Goal: Task Accomplishment & Management: Use online tool/utility

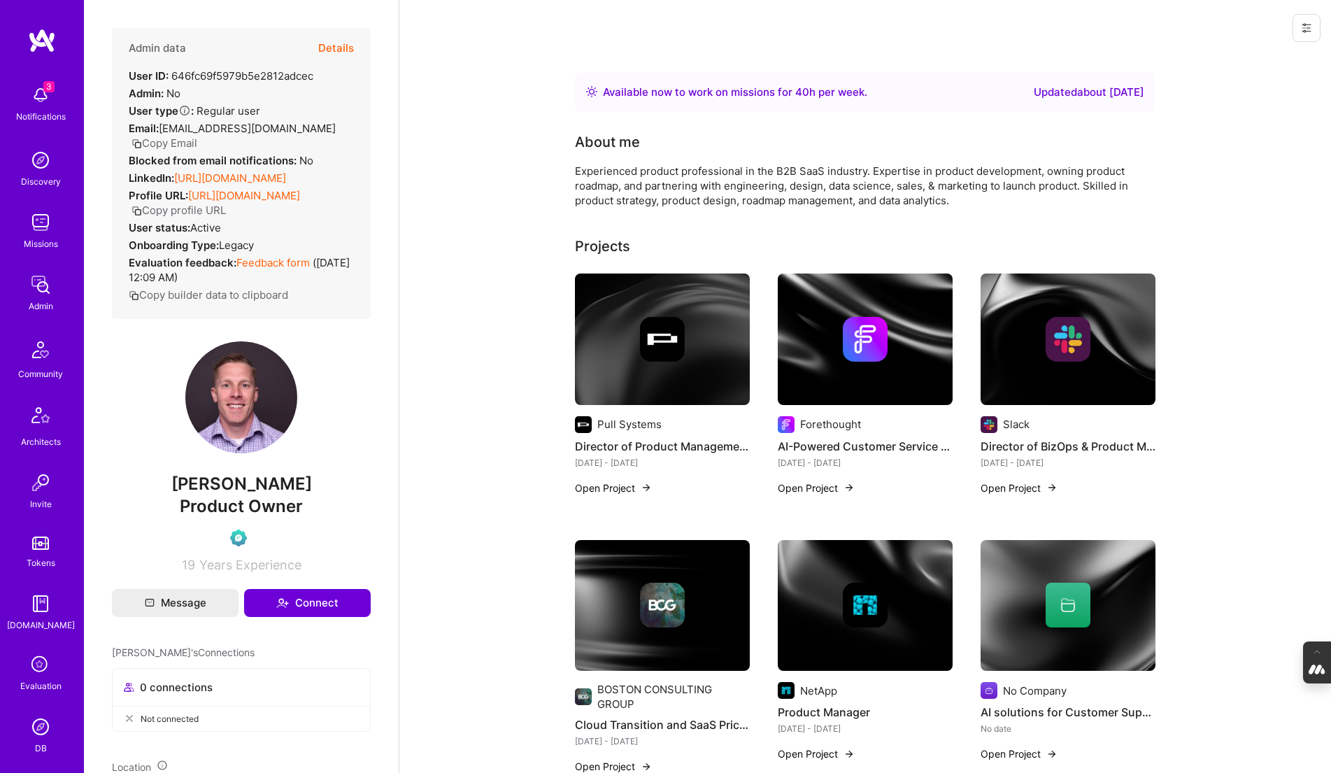
click at [326, 48] on button "Details" at bounding box center [336, 48] width 36 height 41
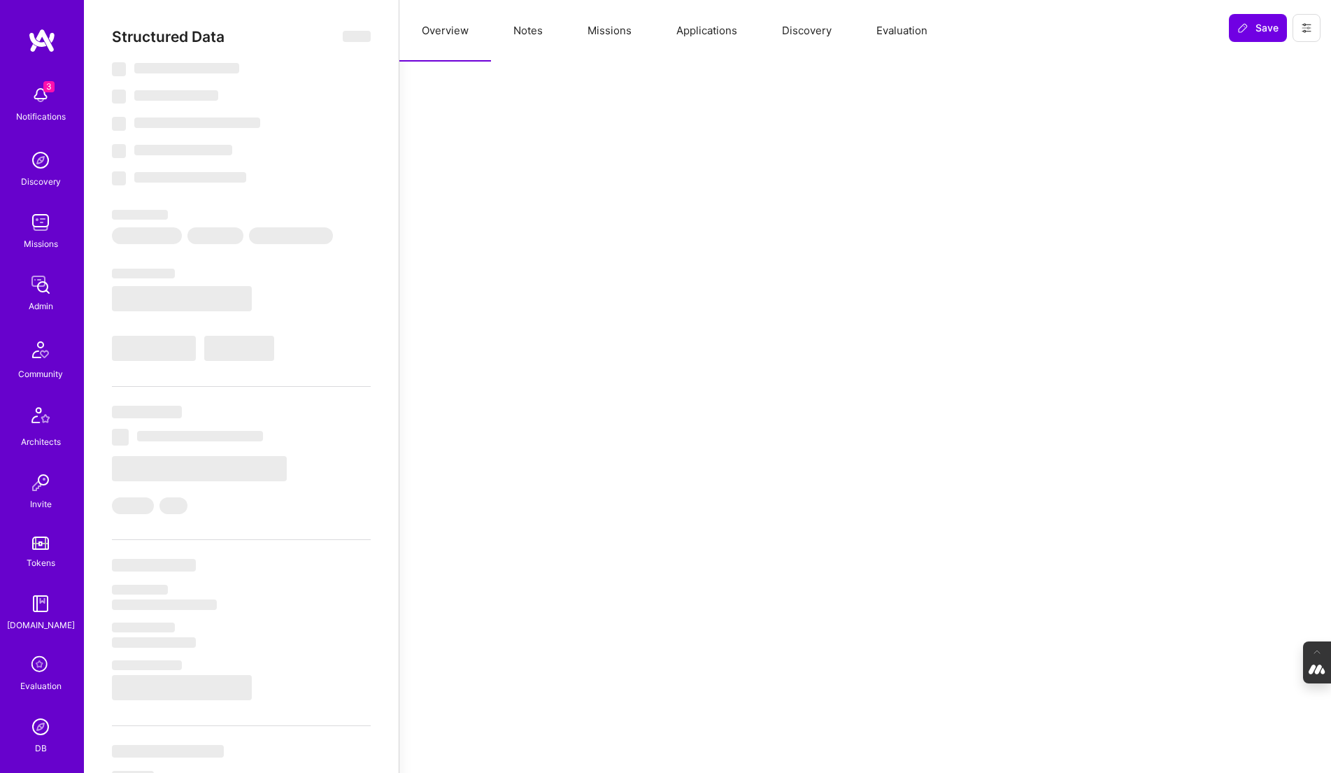
select select "Right Now"
select select "Verified"
select select "US"
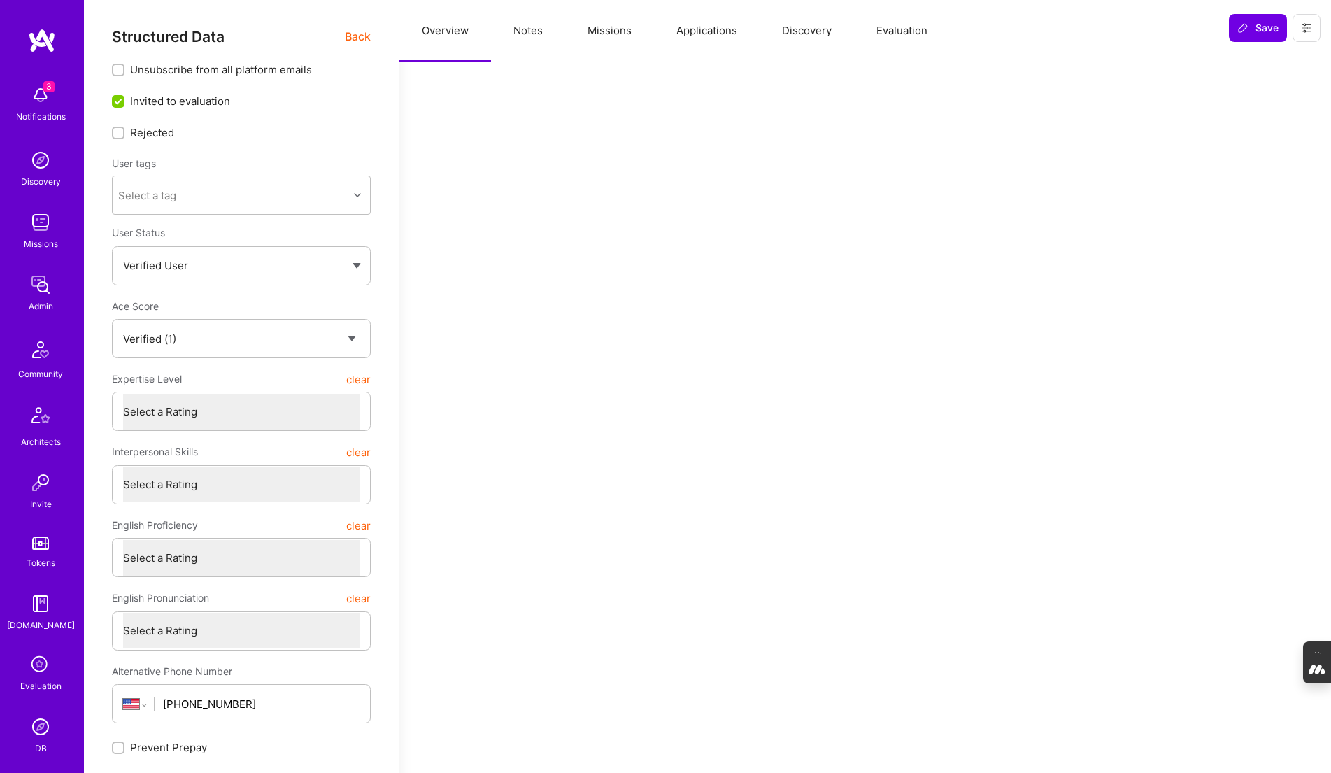
click at [896, 24] on button "Evaluation" at bounding box center [902, 31] width 96 height 62
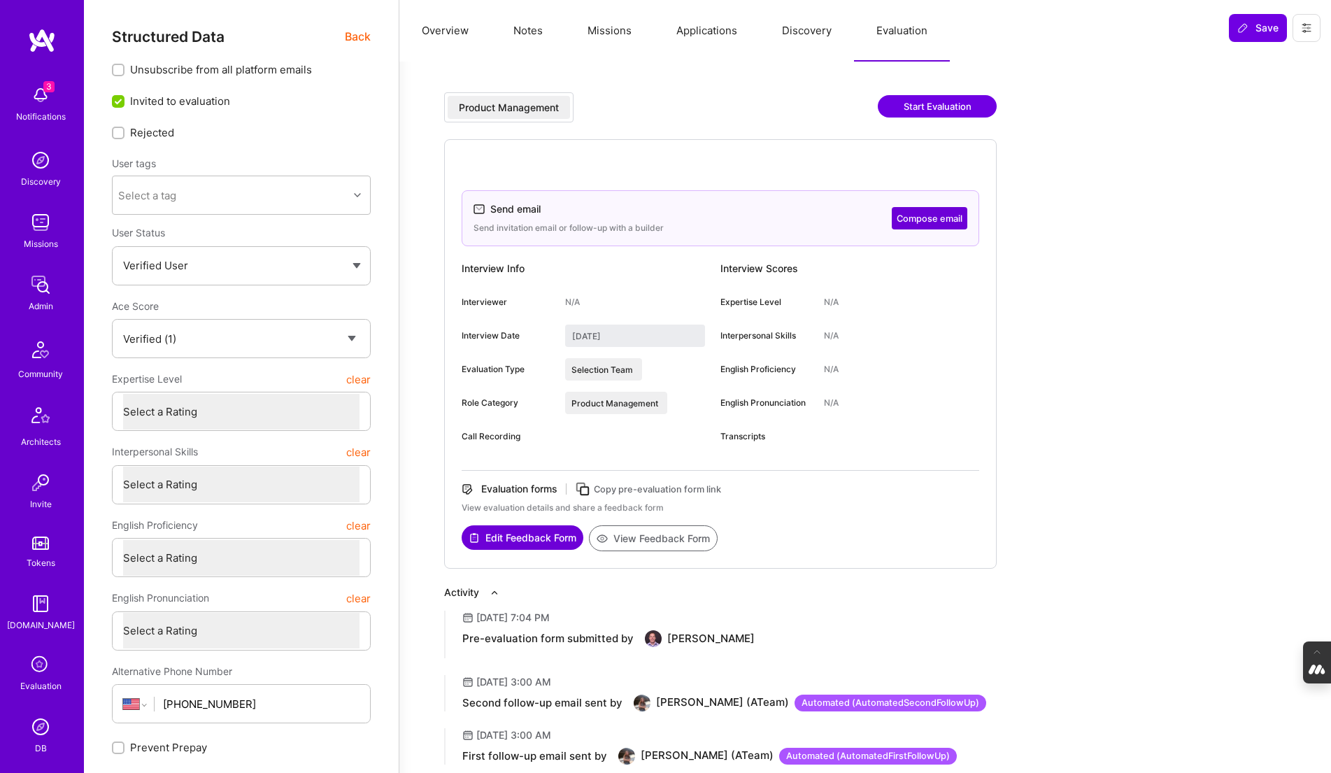
click at [586, 486] on icon at bounding box center [583, 489] width 16 height 16
click at [1315, 20] on button at bounding box center [1306, 28] width 28 height 28
click at [1258, 55] on button "Login as Michael" at bounding box center [1247, 60] width 148 height 36
